Goal: Information Seeking & Learning: Learn about a topic

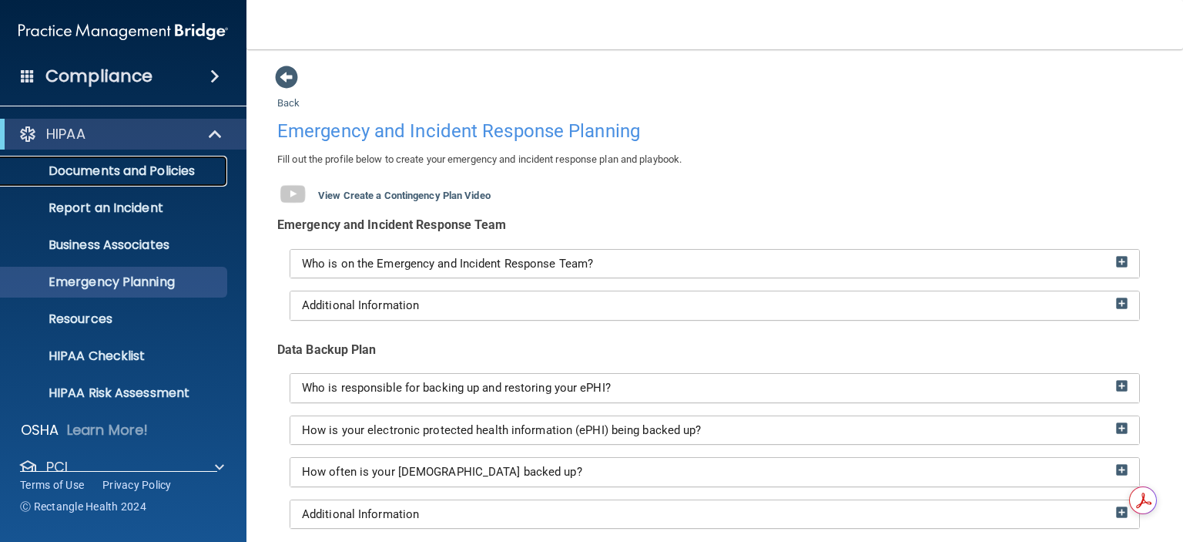
click at [91, 169] on p "Documents and Policies" at bounding box center [115, 170] width 210 height 15
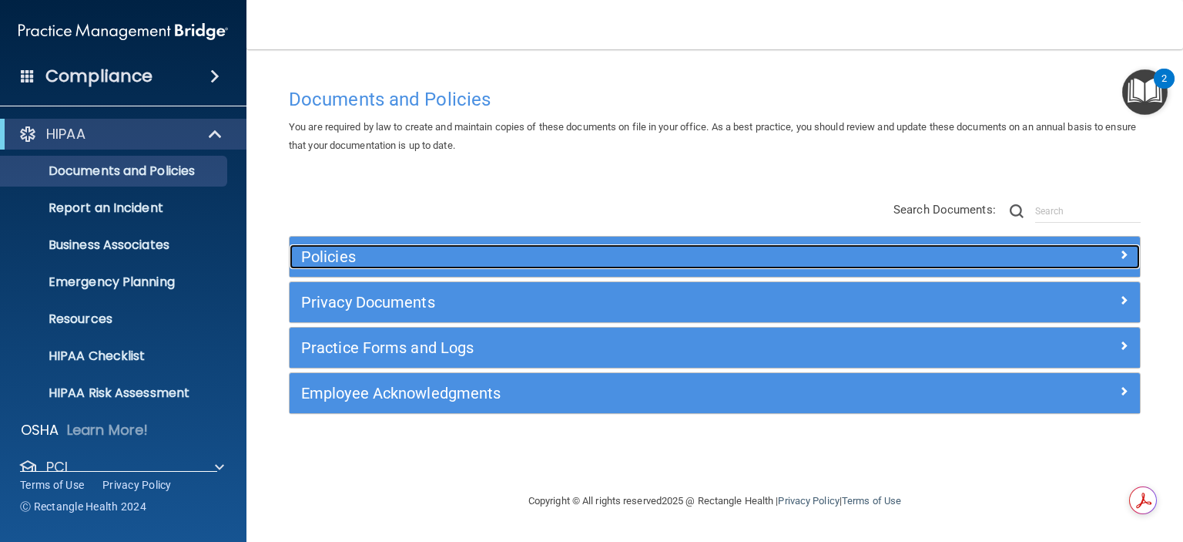
click at [317, 257] on h5 "Policies" at bounding box center [608, 256] width 615 height 17
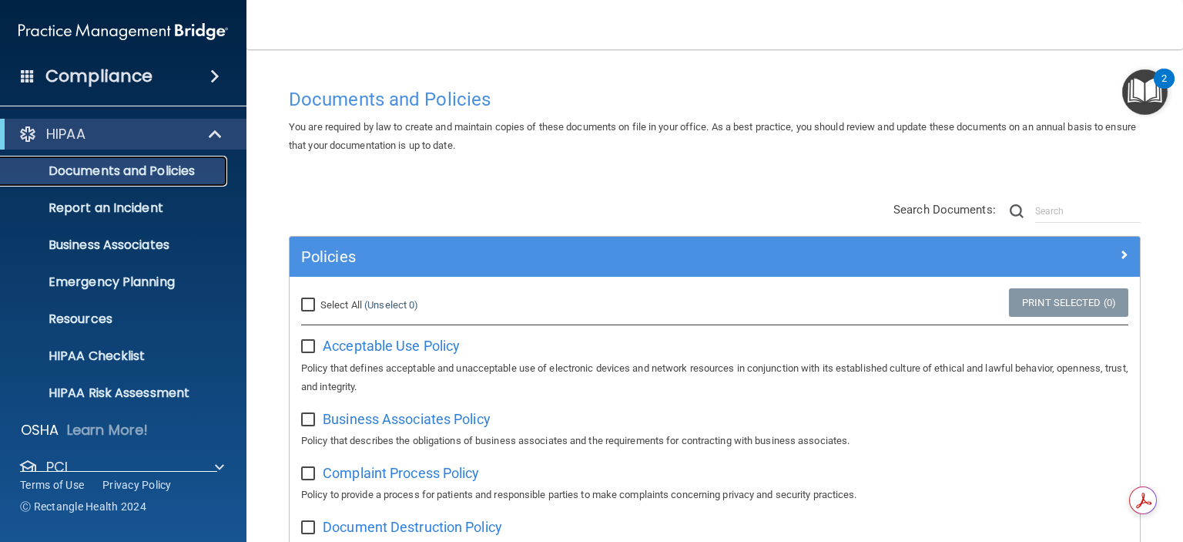
click at [122, 176] on p "Documents and Policies" at bounding box center [115, 170] width 210 height 15
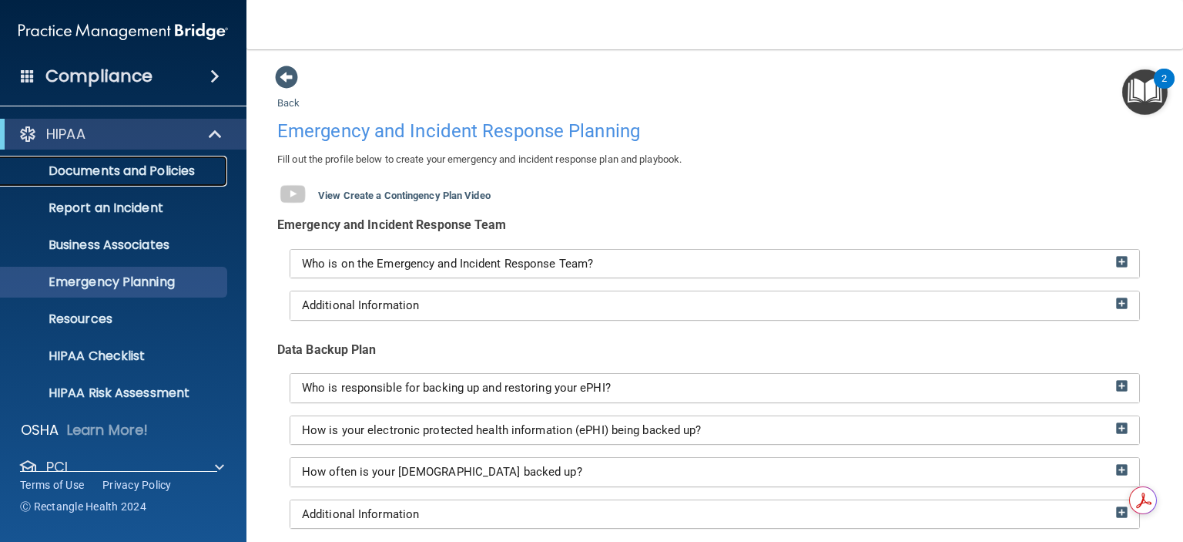
click at [110, 177] on p "Documents and Policies" at bounding box center [115, 170] width 210 height 15
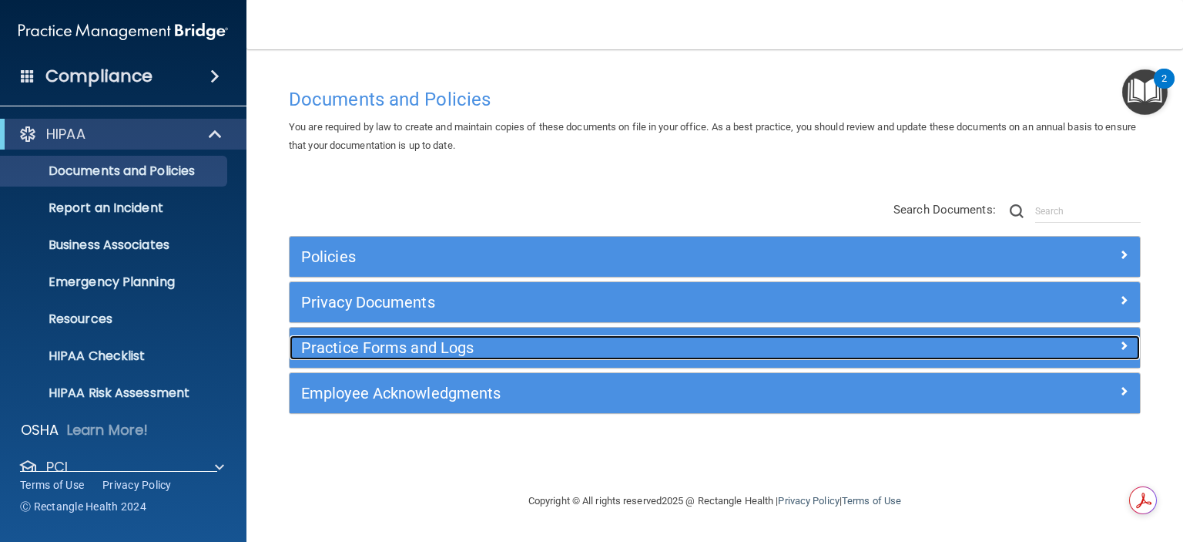
click at [343, 343] on h5 "Practice Forms and Logs" at bounding box center [608, 347] width 615 height 17
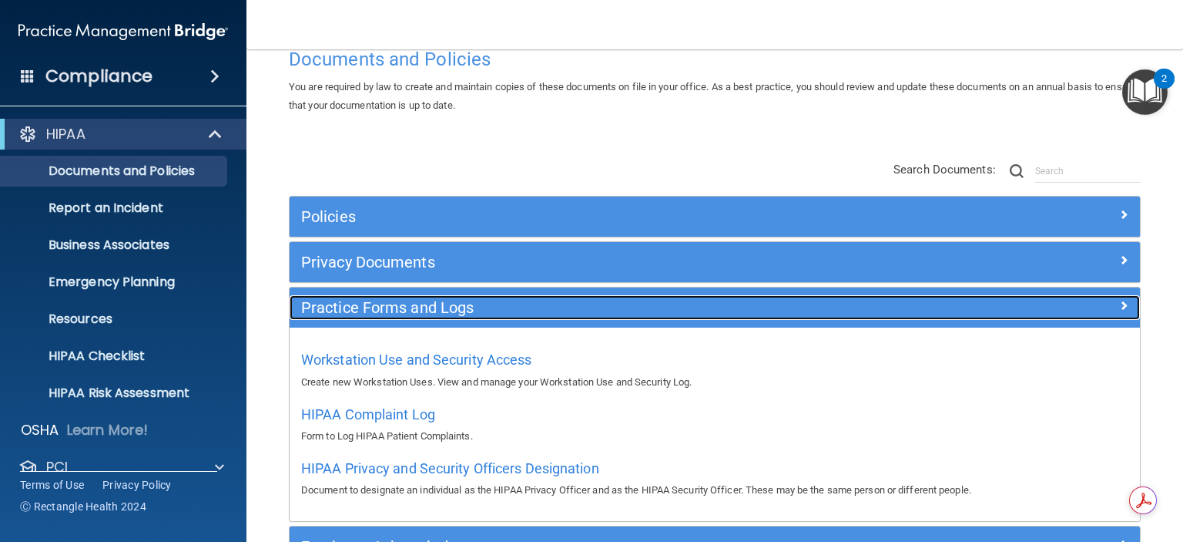
scroll to position [77, 0]
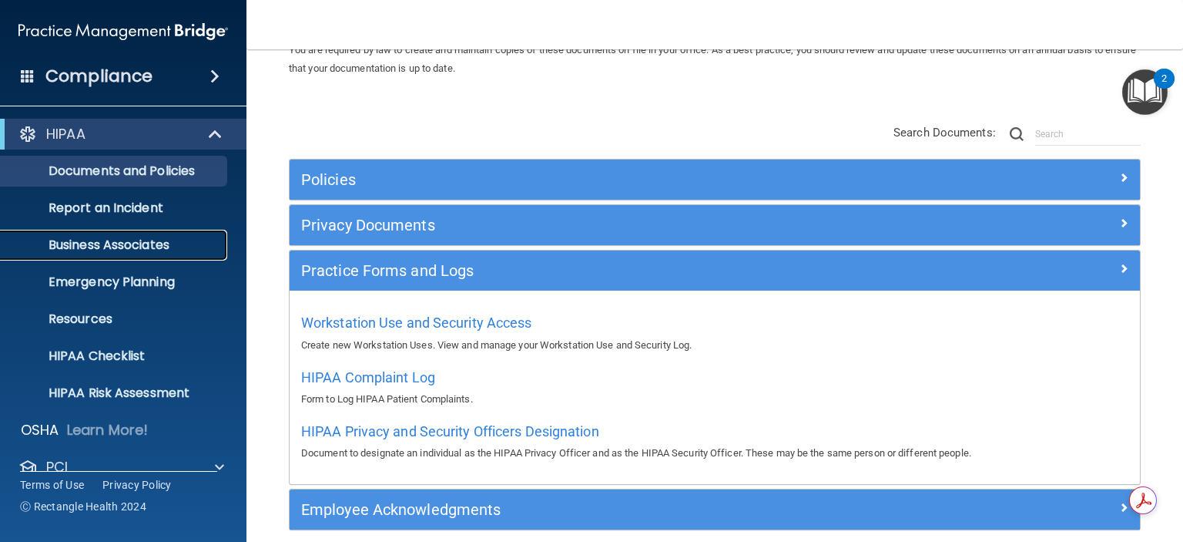
click at [127, 240] on p "Business Associates" at bounding box center [115, 244] width 210 height 15
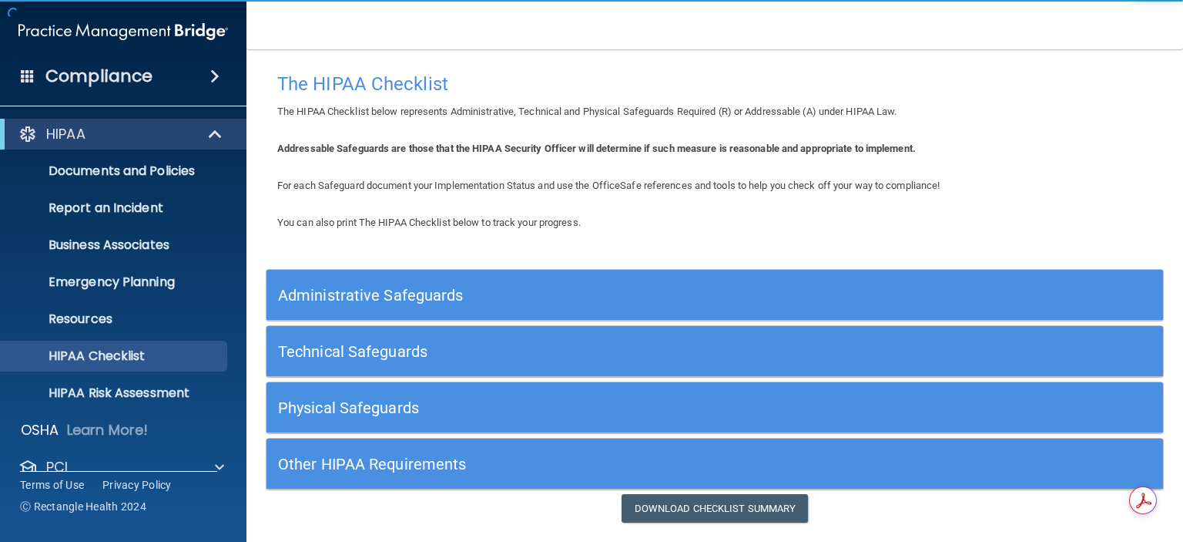
click at [395, 290] on h5 "Administrative Safeguards" at bounding box center [602, 295] width 649 height 17
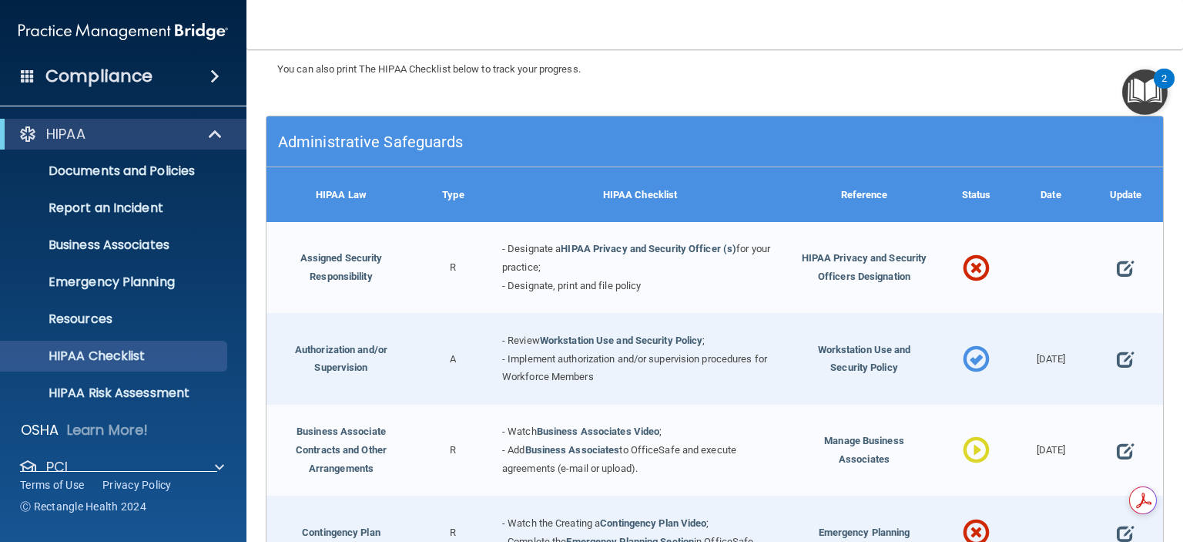
scroll to position [154, 0]
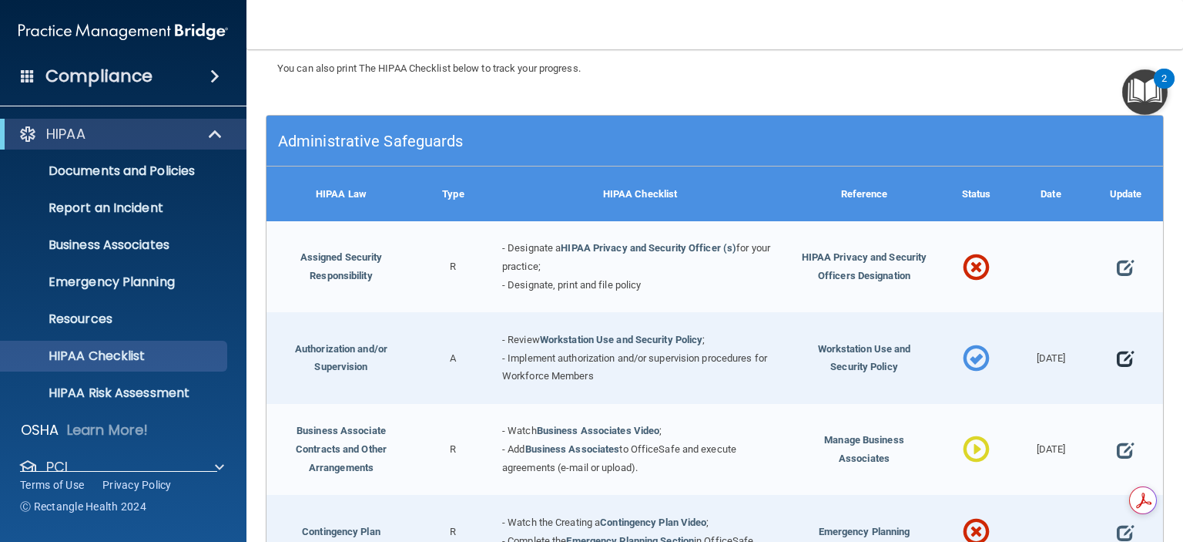
click at [1117, 354] on span at bounding box center [1125, 359] width 17 height 38
select select "completed"
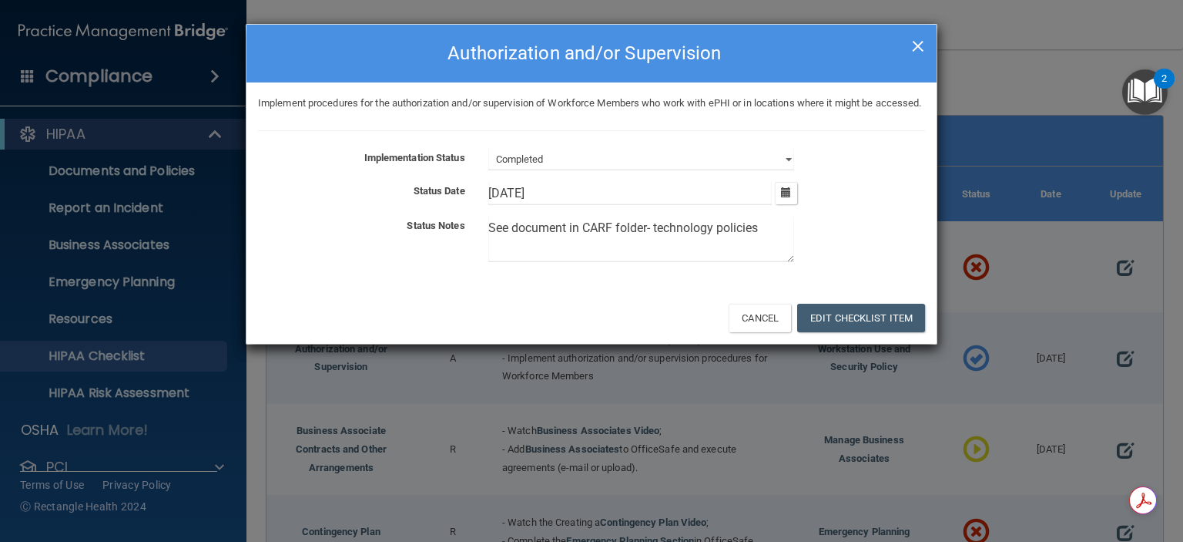
click at [915, 40] on span "×" at bounding box center [918, 44] width 14 height 31
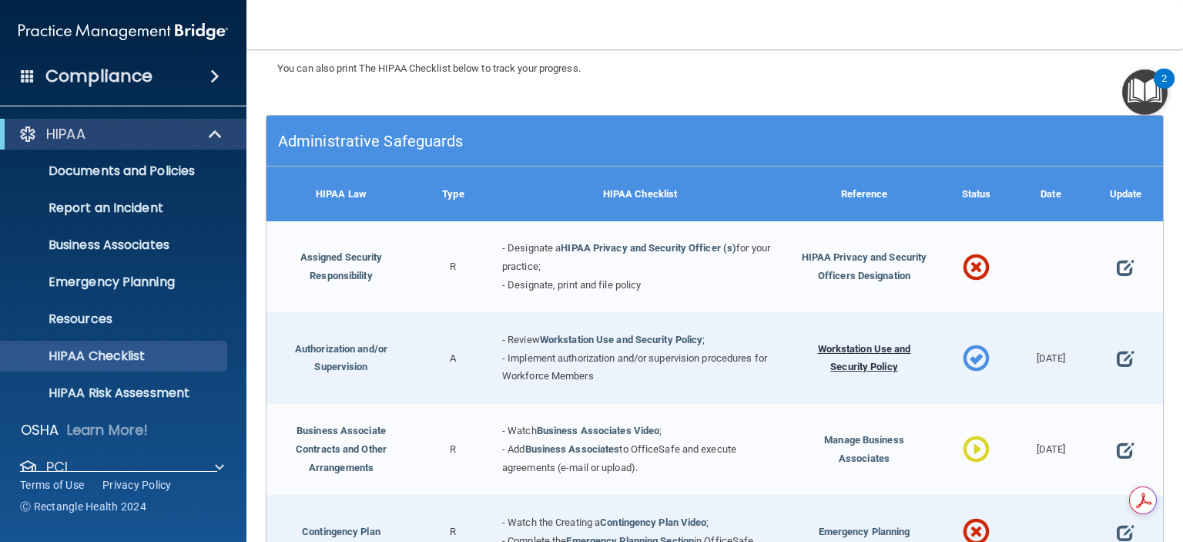
click at [844, 343] on span "Workstation Use and Security Policy" at bounding box center [864, 358] width 93 height 30
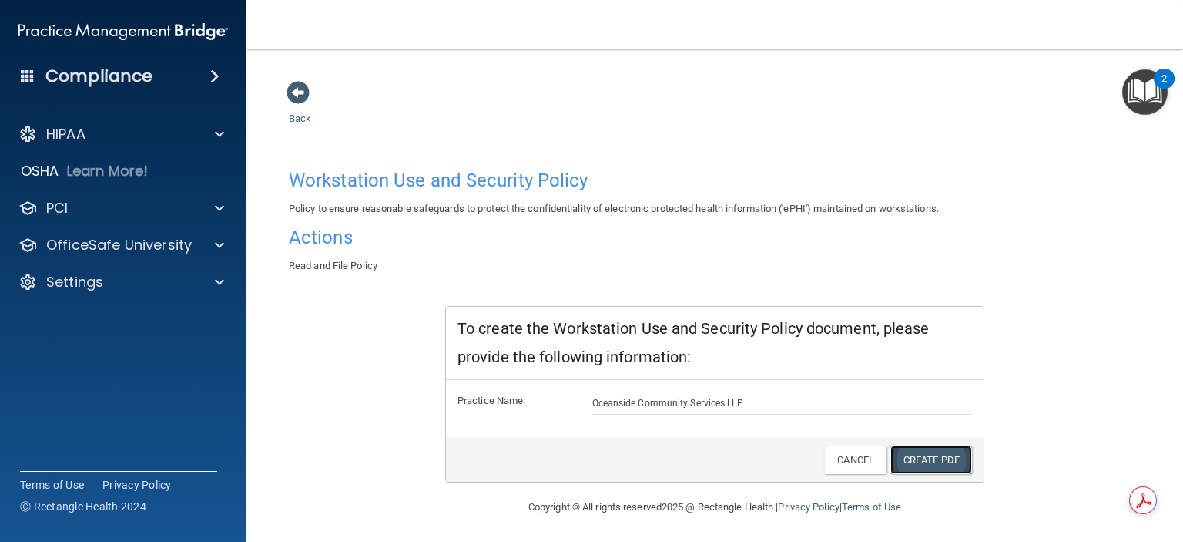
click at [934, 455] on link "Create PDF" at bounding box center [932, 459] width 82 height 29
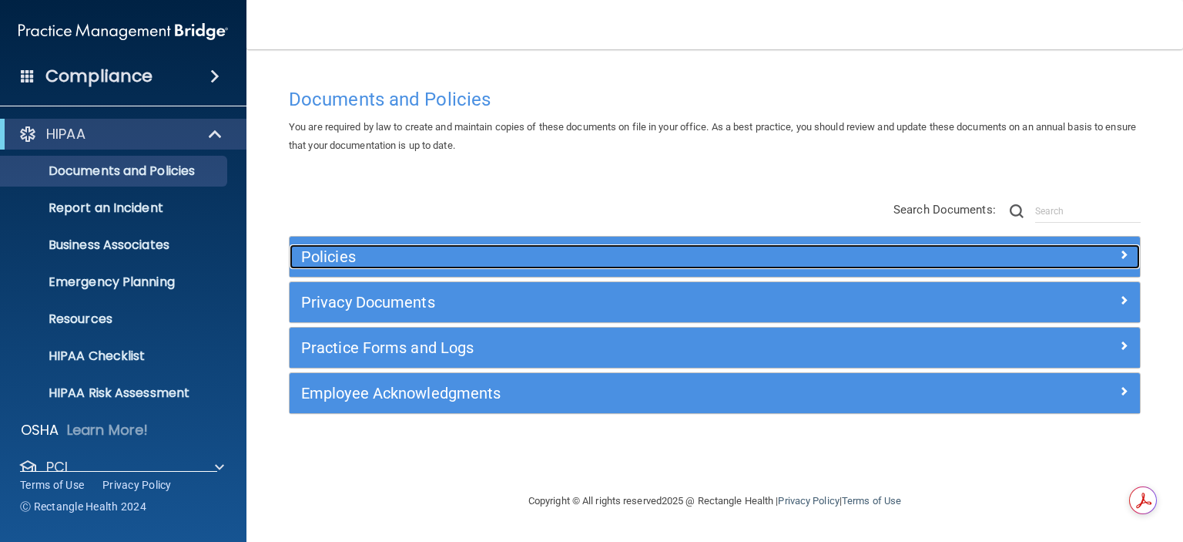
click at [323, 252] on h5 "Policies" at bounding box center [608, 256] width 615 height 17
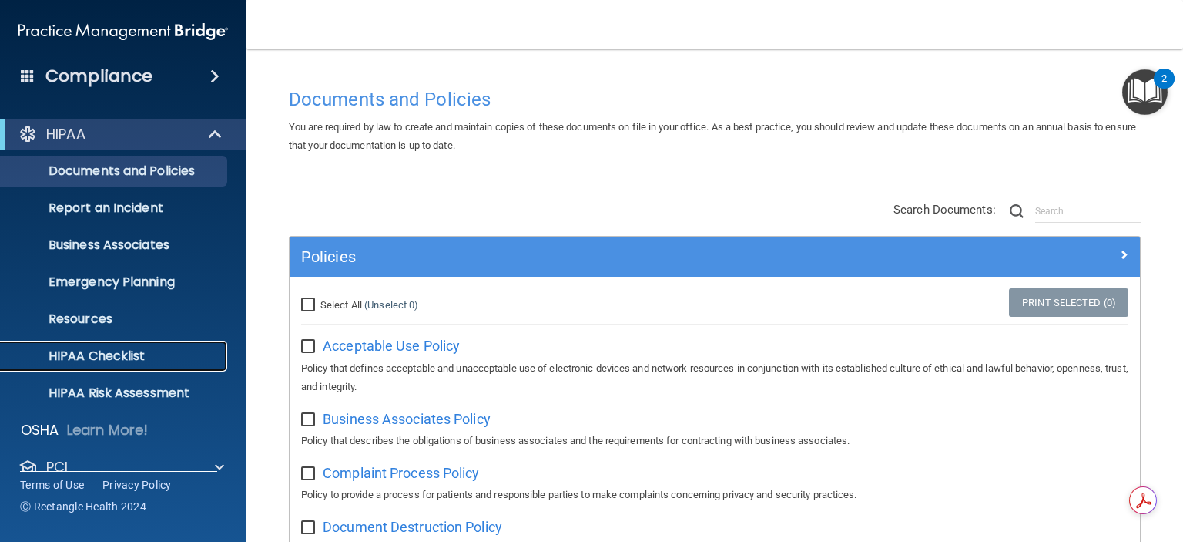
click at [110, 357] on p "HIPAA Checklist" at bounding box center [115, 355] width 210 height 15
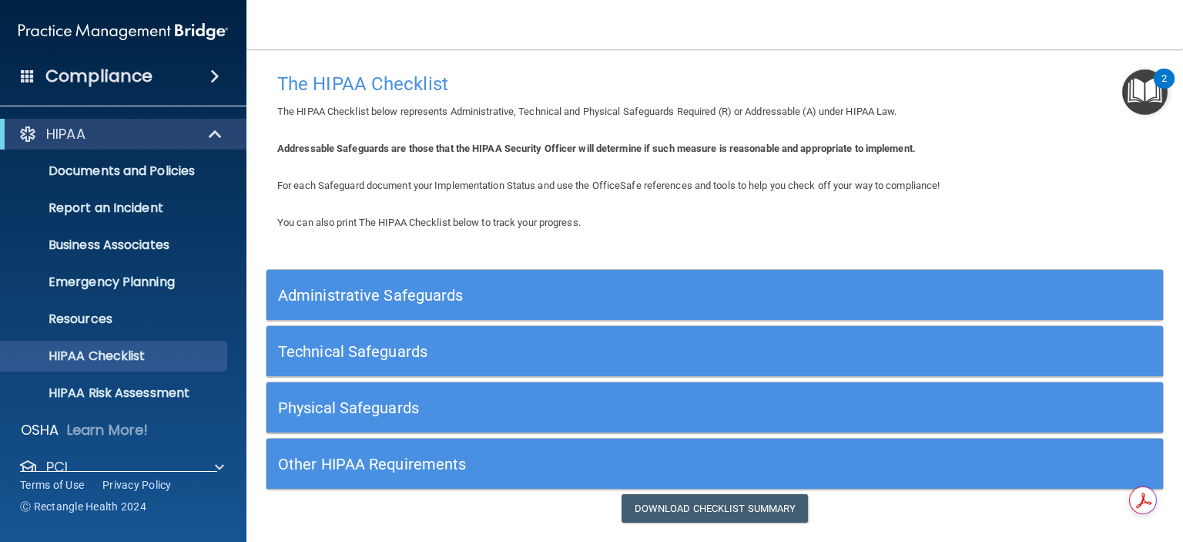
click at [353, 287] on h5 "Administrative Safeguards" at bounding box center [602, 295] width 649 height 17
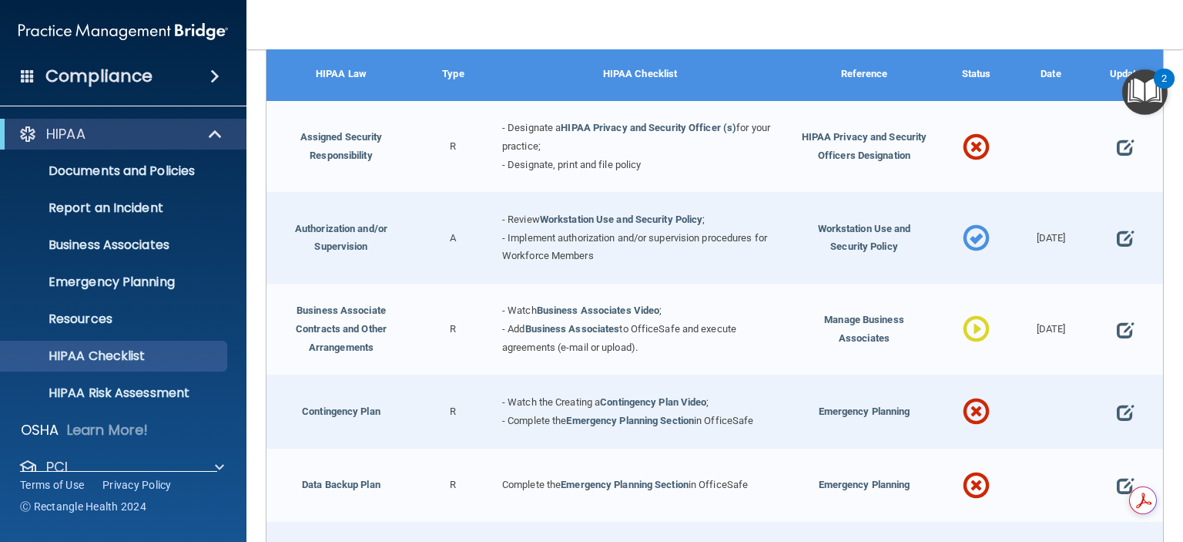
scroll to position [308, 0]
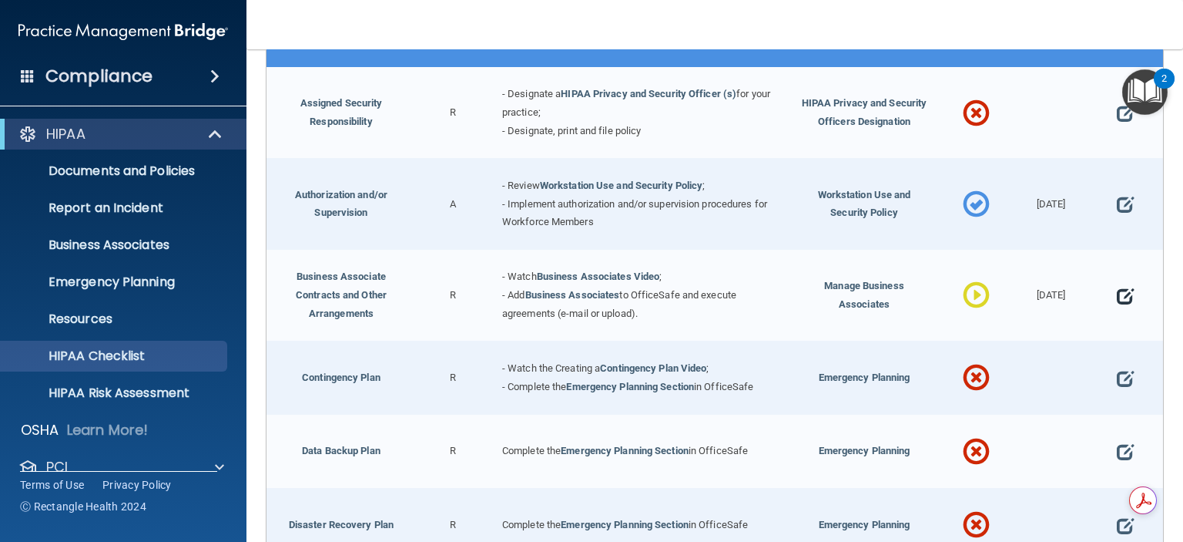
click at [1117, 291] on span at bounding box center [1125, 296] width 17 height 38
select select "in_progress"
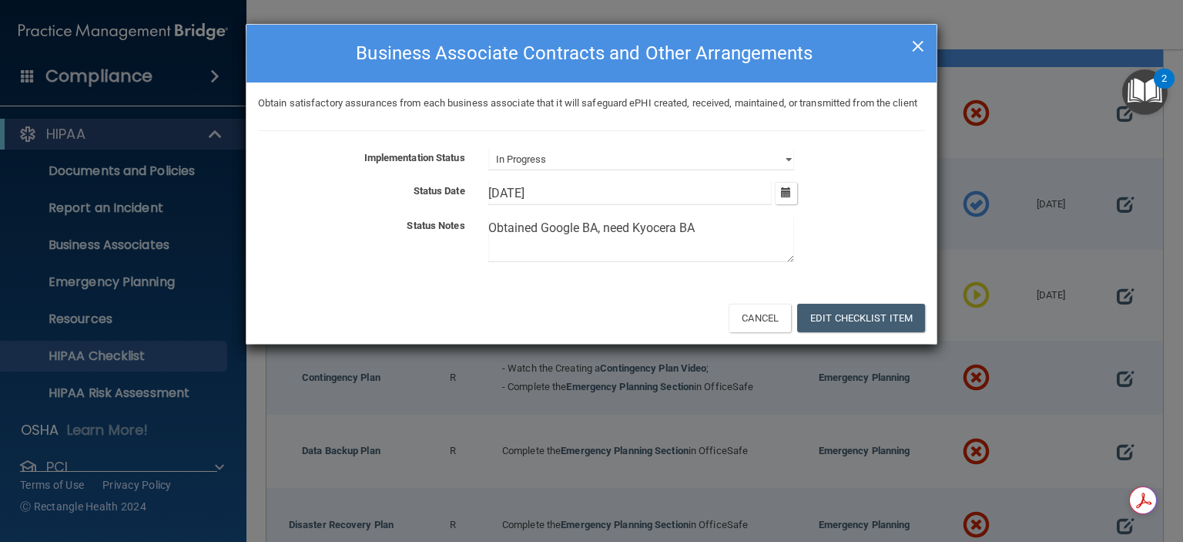
click at [921, 36] on span "×" at bounding box center [918, 44] width 14 height 31
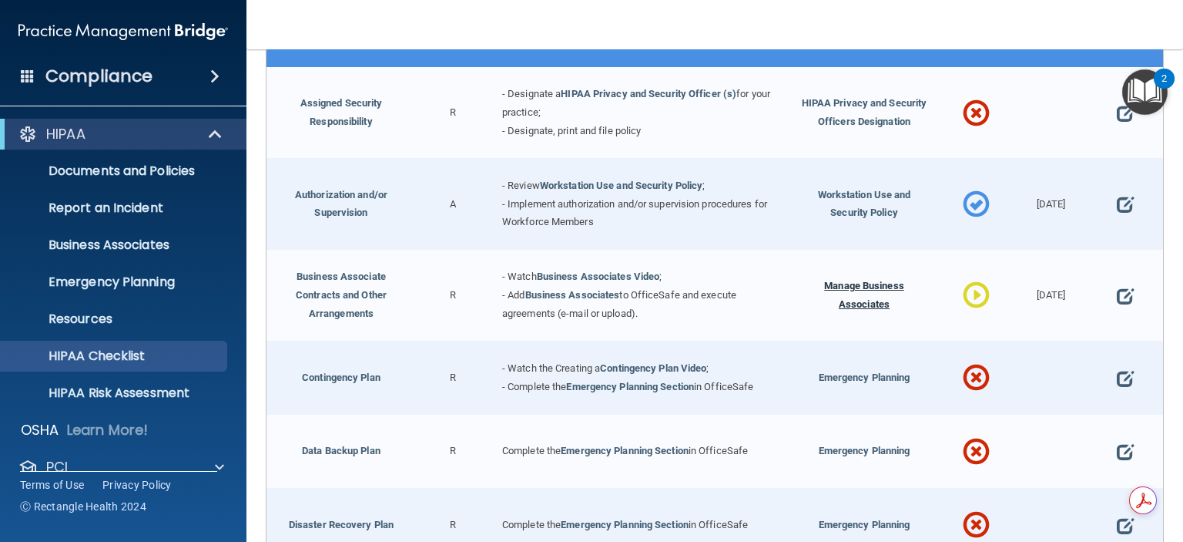
click at [844, 284] on span "Manage Business Associates" at bounding box center [864, 295] width 80 height 30
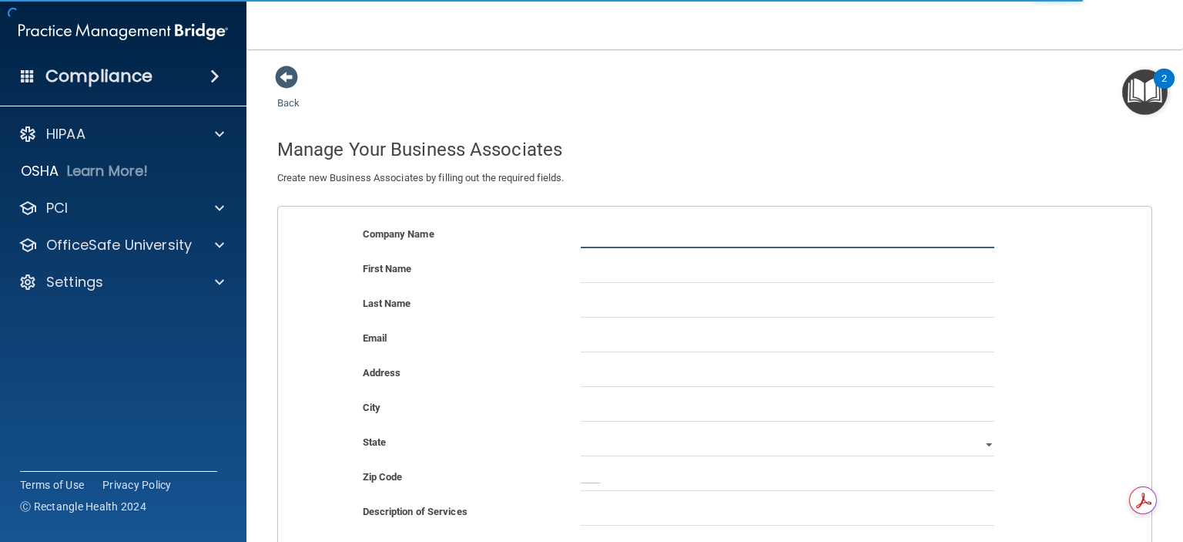
click at [638, 243] on input "text" at bounding box center [788, 236] width 414 height 23
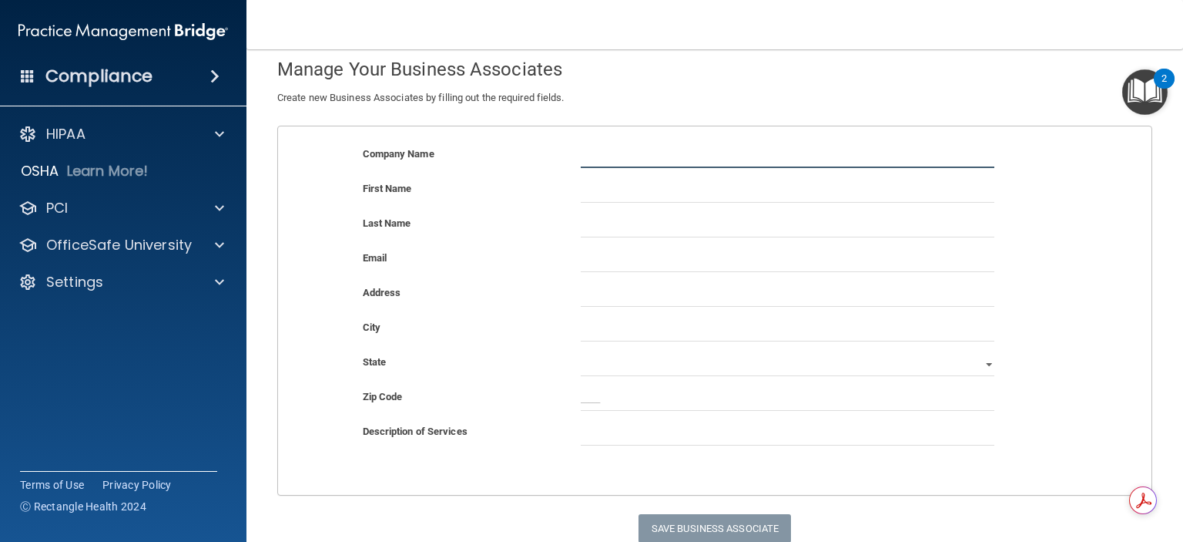
scroll to position [142, 0]
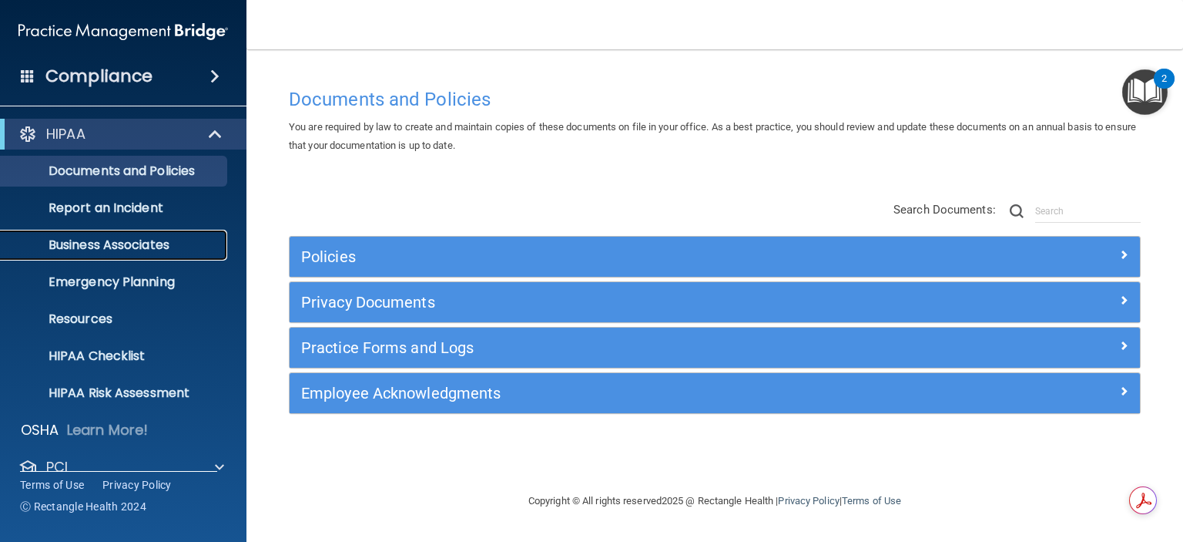
click at [101, 246] on p "Business Associates" at bounding box center [115, 244] width 210 height 15
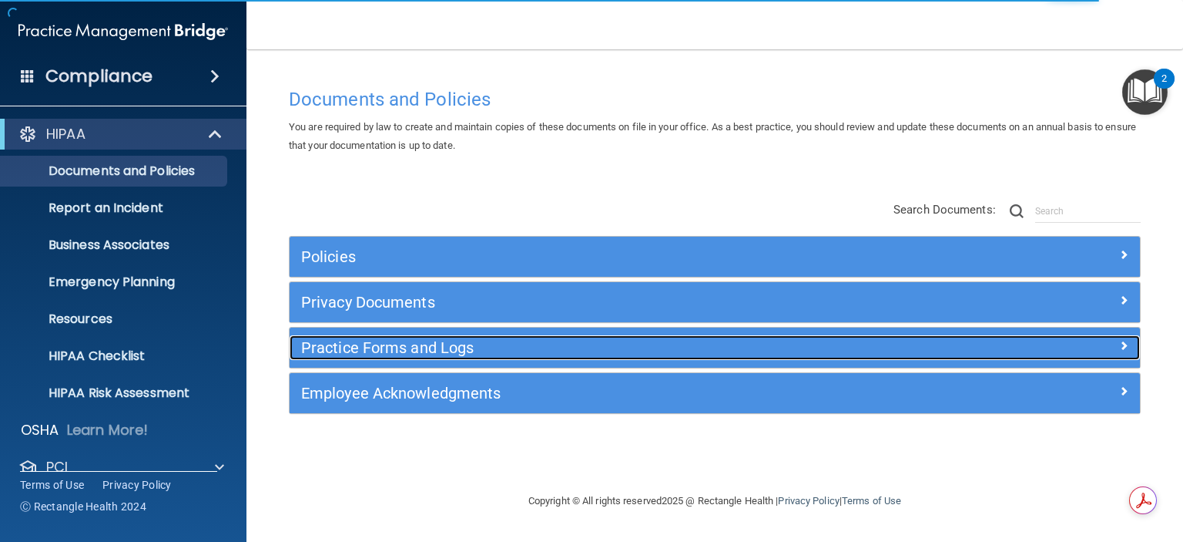
click at [352, 346] on h5 "Practice Forms and Logs" at bounding box center [608, 347] width 615 height 17
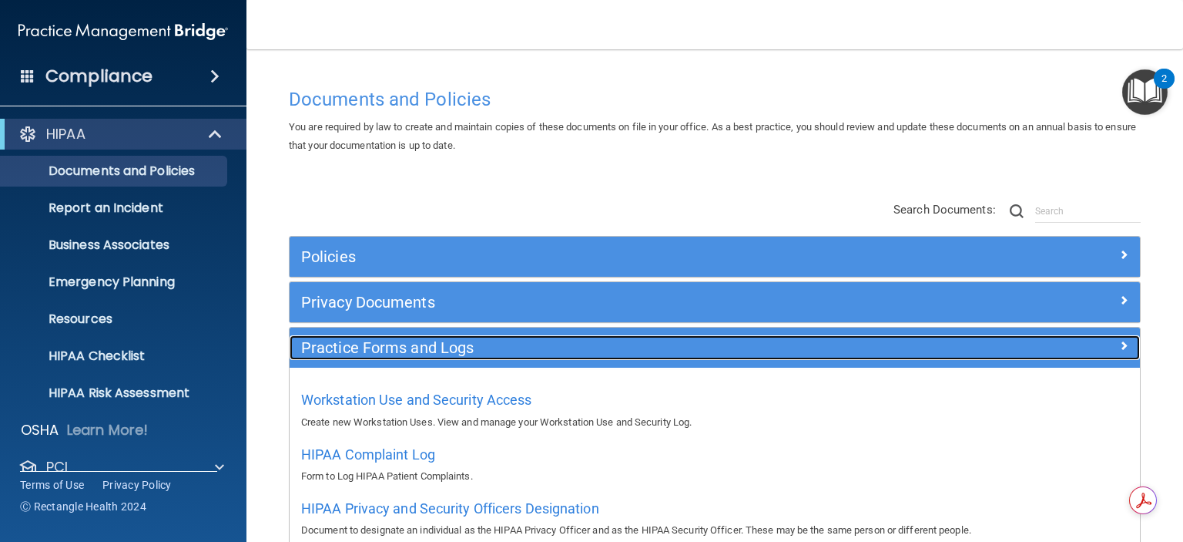
scroll to position [77, 0]
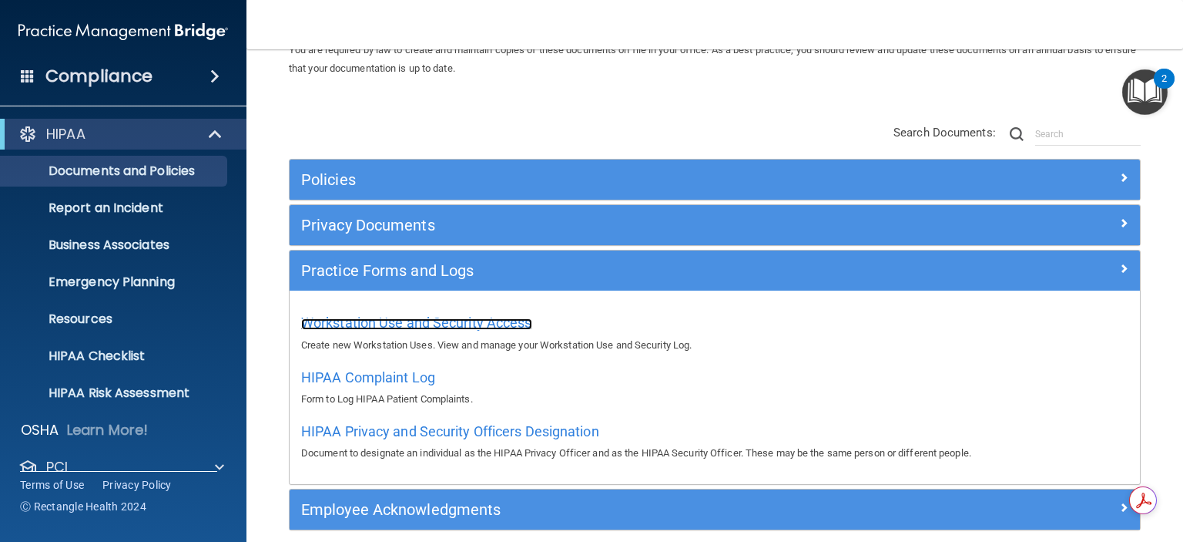
click at [382, 321] on span "Workstation Use and Security Access" at bounding box center [416, 322] width 231 height 16
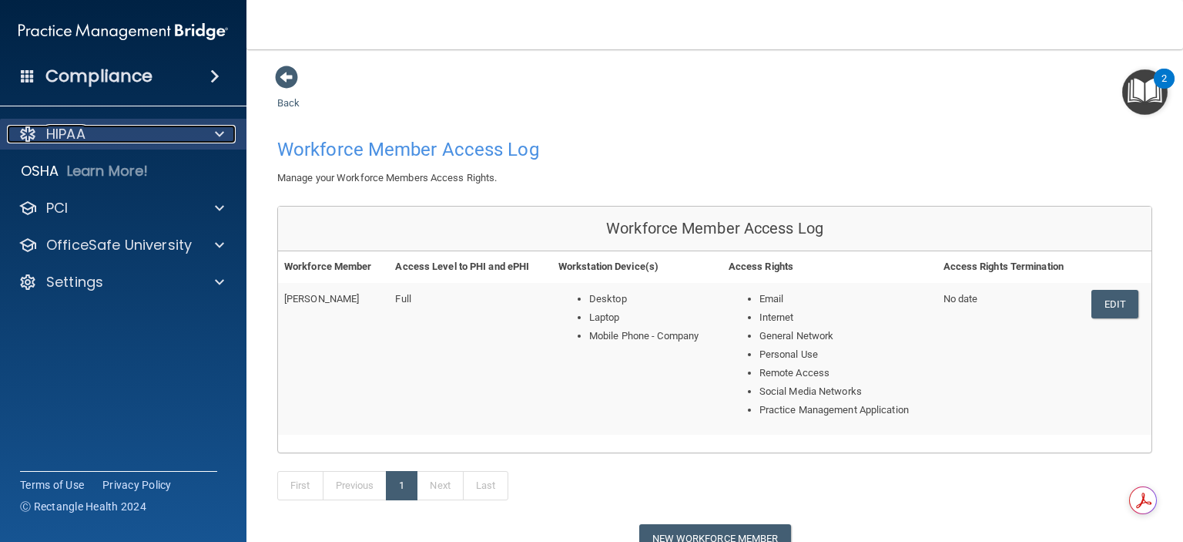
click at [76, 136] on p "HIPAA" at bounding box center [65, 134] width 39 height 18
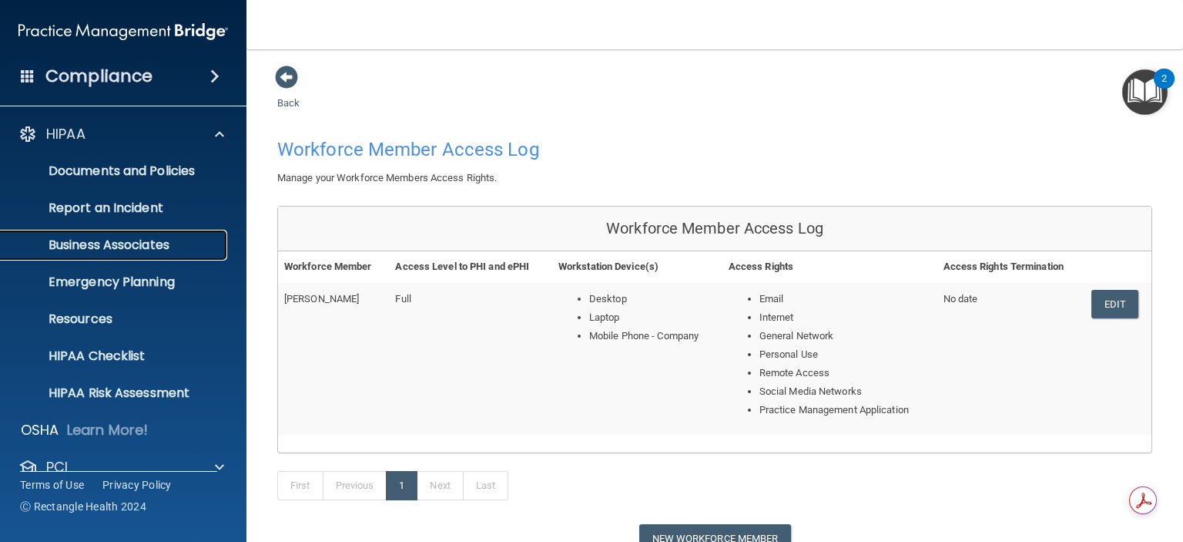
click at [77, 242] on p "Business Associates" at bounding box center [115, 244] width 210 height 15
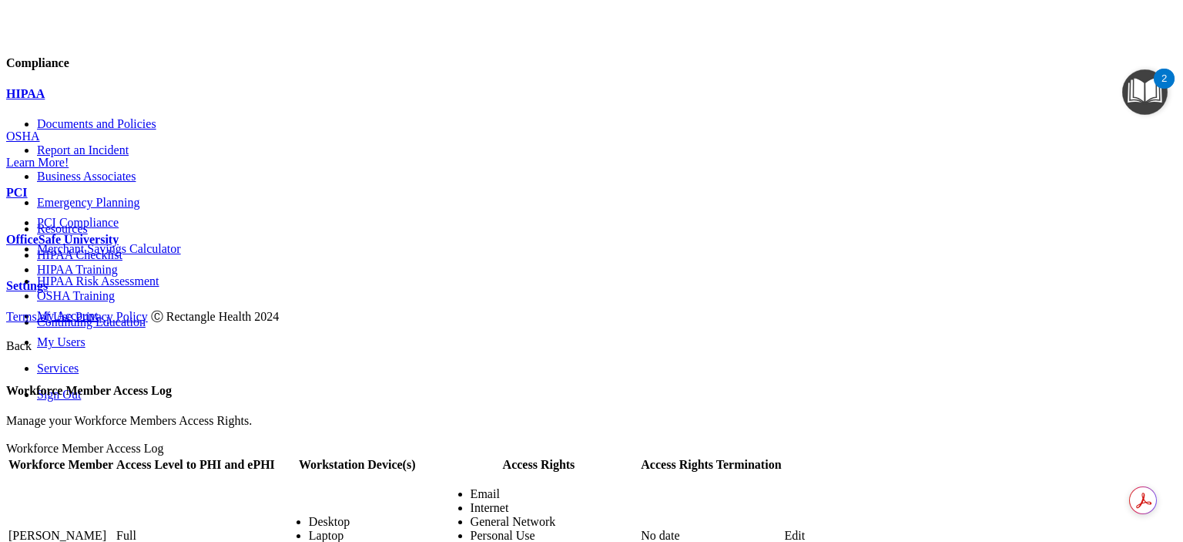
scroll to position [77, 0]
click at [72, 101] on p "HIPAA" at bounding box center [591, 94] width 1171 height 14
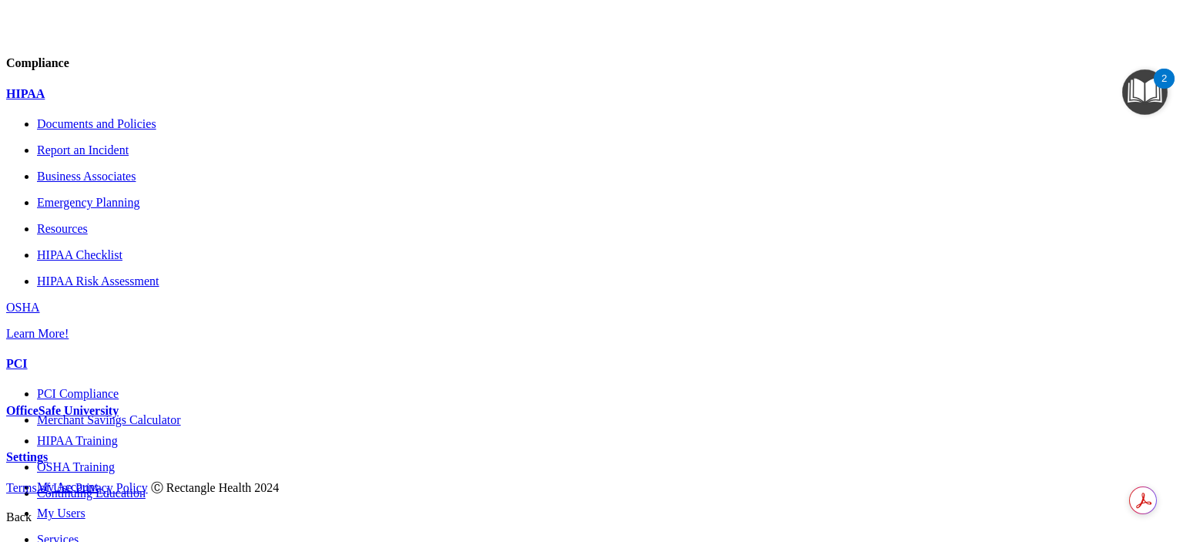
click at [92, 262] on p "HIPAA Checklist" at bounding box center [607, 255] width 1140 height 14
click at [72, 101] on p "HIPAA" at bounding box center [591, 94] width 1171 height 14
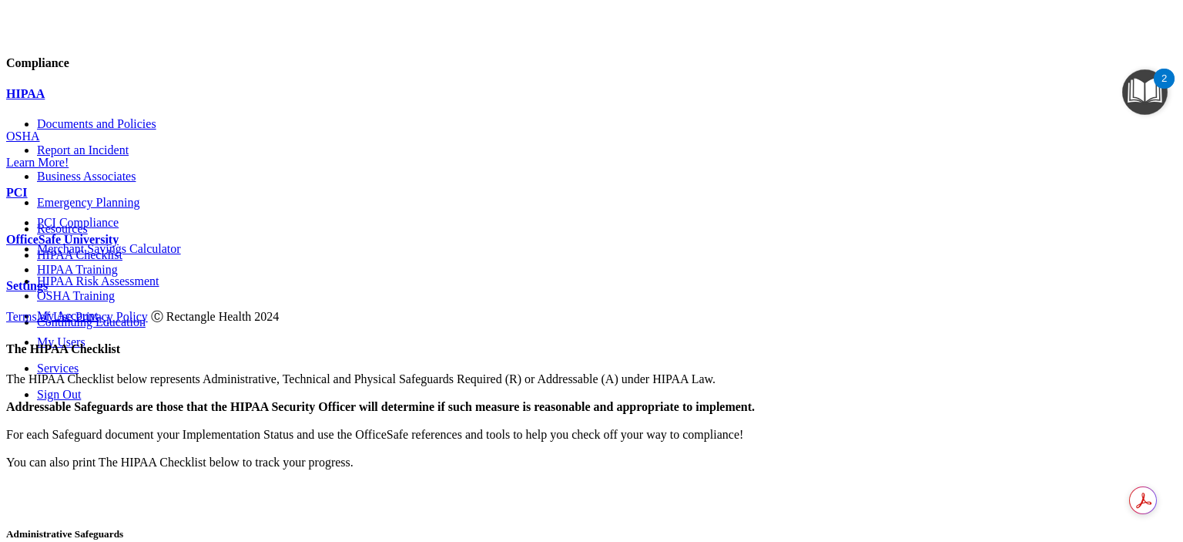
click at [72, 101] on p "HIPAA" at bounding box center [591, 94] width 1171 height 14
